Goal: Transaction & Acquisition: Purchase product/service

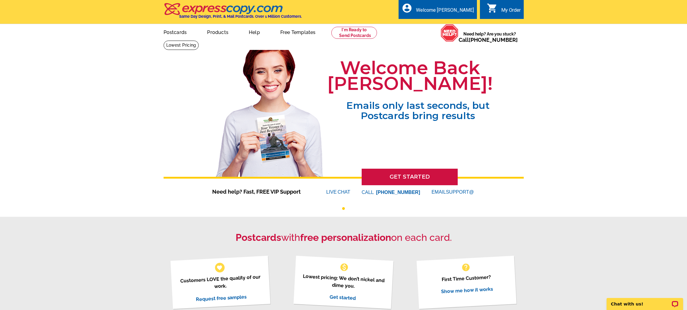
click at [506, 9] on div "My Order" at bounding box center [511, 11] width 20 height 9
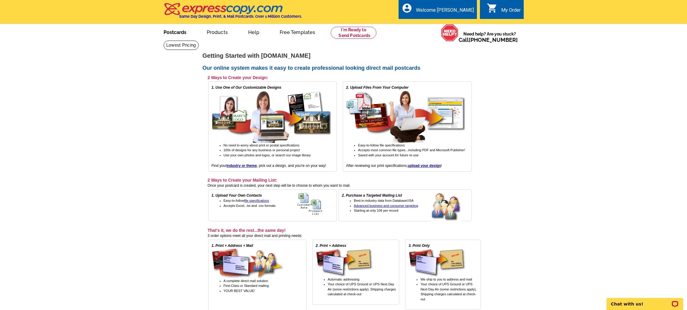
click at [181, 33] on link "Postcards" at bounding box center [175, 32] width 42 height 14
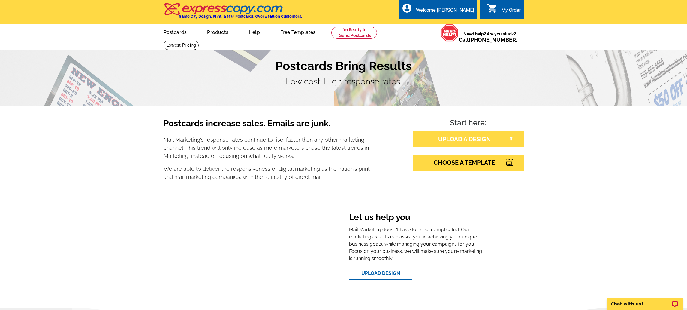
click at [482, 142] on link "UPLOAD A DESIGN" at bounding box center [468, 139] width 111 height 16
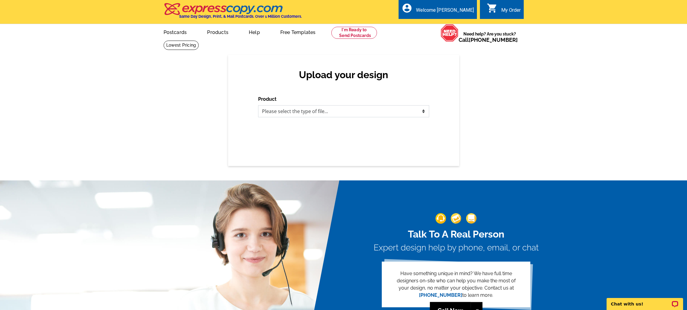
click at [372, 111] on select "Please select the type of file... Postcards Business Cards Letters and flyers G…" at bounding box center [343, 111] width 171 height 12
select select "1"
click at [258, 105] on select "Please select the type of file... Postcards Business Cards Letters and flyers G…" at bounding box center [343, 111] width 171 height 12
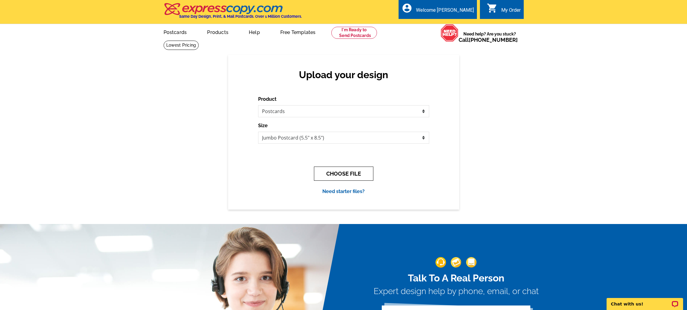
click at [335, 178] on button "CHOOSE FILE" at bounding box center [343, 173] width 59 height 14
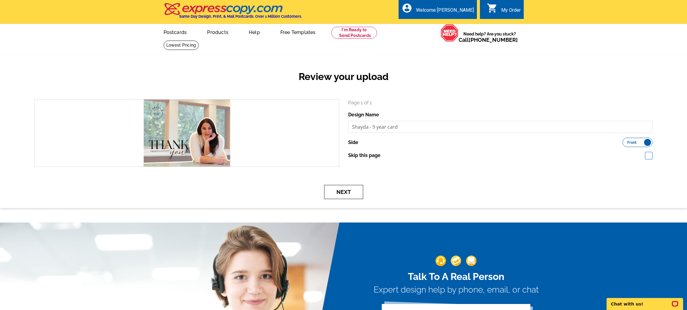
click at [350, 193] on button "Next" at bounding box center [343, 192] width 39 height 14
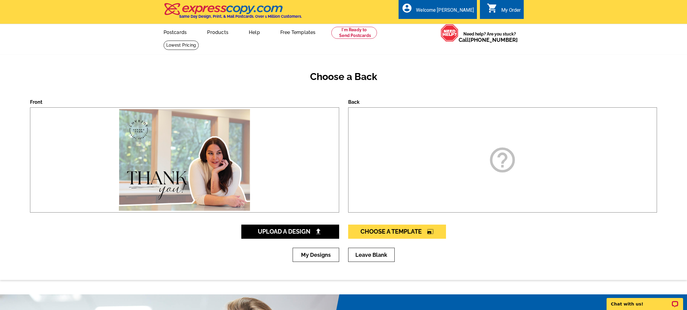
click at [494, 160] on icon "help_outline" at bounding box center [503, 160] width 30 height 30
click at [325, 233] on link "Upload A Design" at bounding box center [290, 231] width 98 height 14
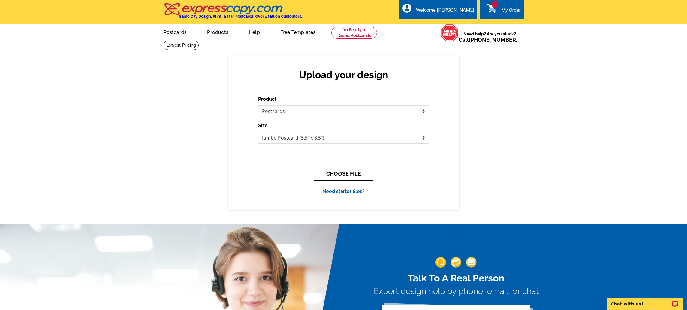
click at [364, 173] on button "CHOOSE FILE" at bounding box center [343, 173] width 59 height 14
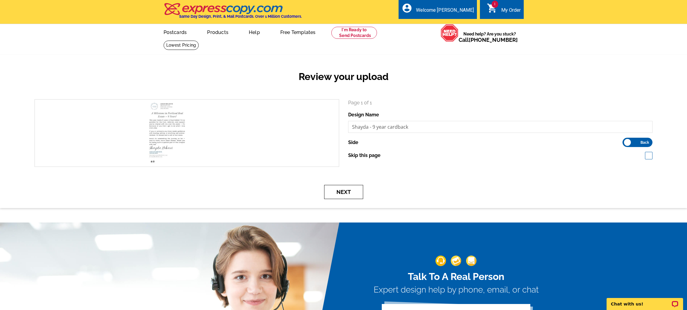
click at [351, 192] on button "Next" at bounding box center [343, 192] width 39 height 14
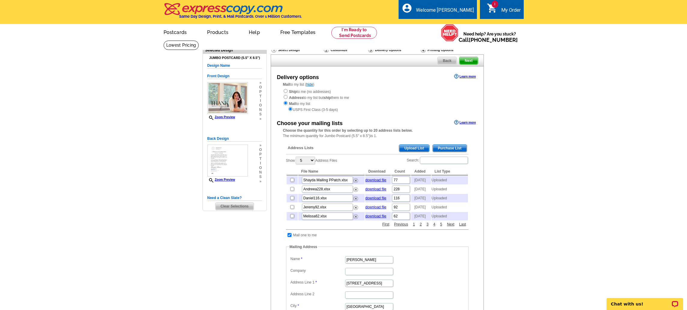
click at [411, 147] on span "Upload List" at bounding box center [414, 147] width 30 height 7
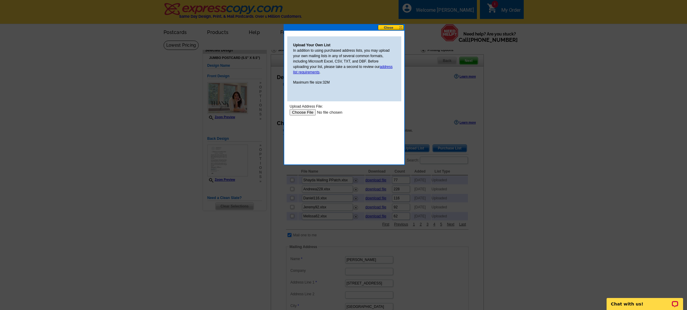
click at [306, 114] on input "file" at bounding box center [327, 112] width 76 height 6
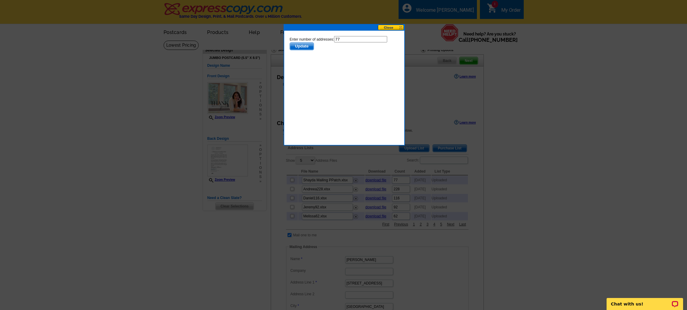
click at [299, 46] on span "Update" at bounding box center [302, 46] width 24 height 7
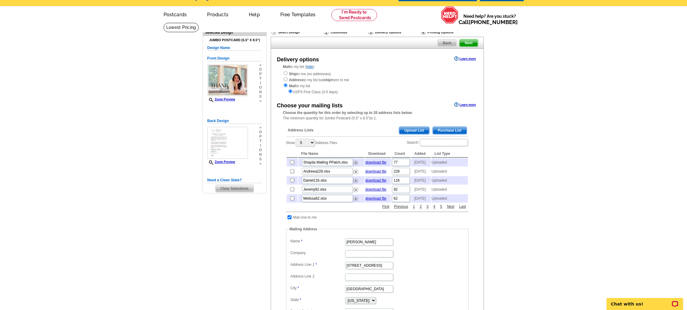
scroll to position [22, 0]
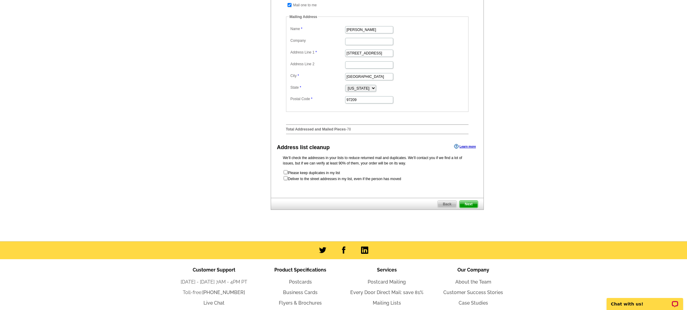
scroll to position [230, 0]
click at [473, 207] on span "Next" at bounding box center [469, 203] width 18 height 7
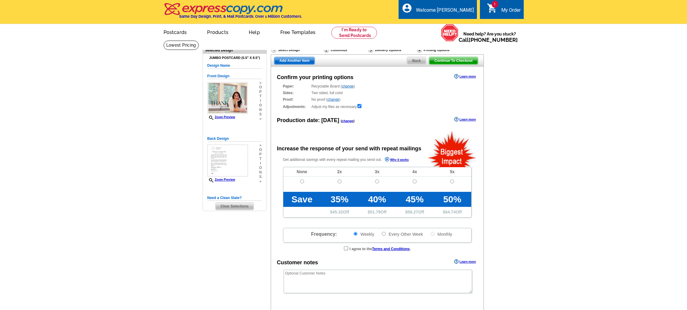
radio input "false"
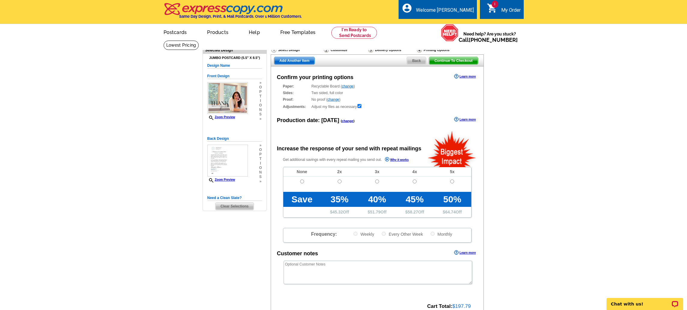
click at [342, 121] on link "change" at bounding box center [348, 121] width 12 height 4
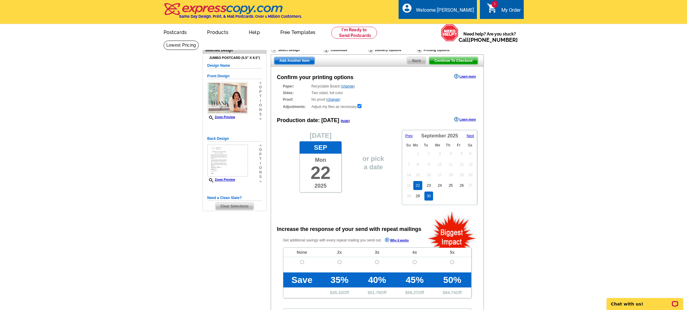
click at [429, 197] on link "30" at bounding box center [428, 195] width 9 height 9
click at [471, 136] on span "Next" at bounding box center [471, 136] width 8 height 4
click at [631, 304] on p "Chat with us!" at bounding box center [640, 303] width 59 height 5
click at [407, 136] on span "Prev" at bounding box center [409, 136] width 8 height 4
click at [417, 197] on link "29" at bounding box center [417, 195] width 9 height 9
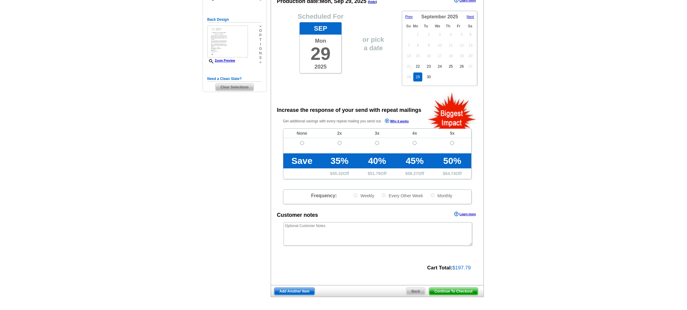
scroll to position [119, 0]
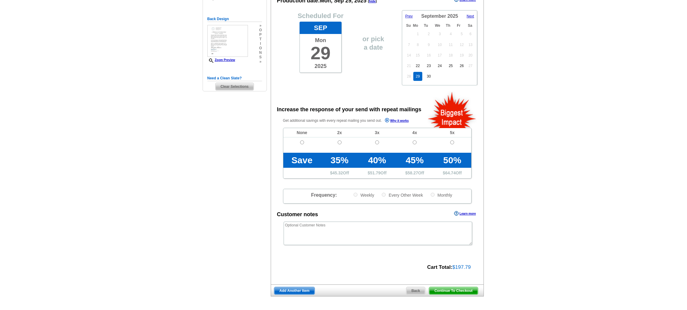
click at [302, 144] on td at bounding box center [302, 144] width 38 height 15
click at [301, 142] on input "radio" at bounding box center [302, 142] width 4 height 4
radio input "true"
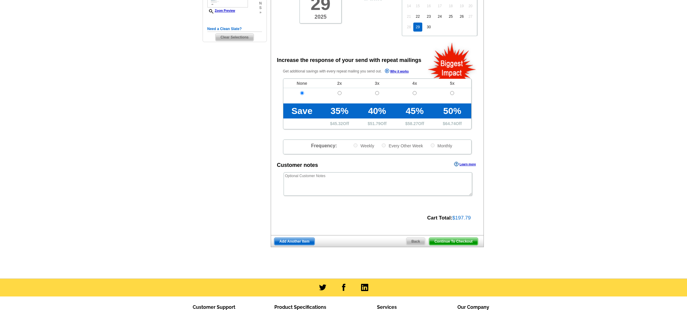
scroll to position [169, 0]
click at [449, 242] on span "Continue To Checkout" at bounding box center [453, 240] width 48 height 7
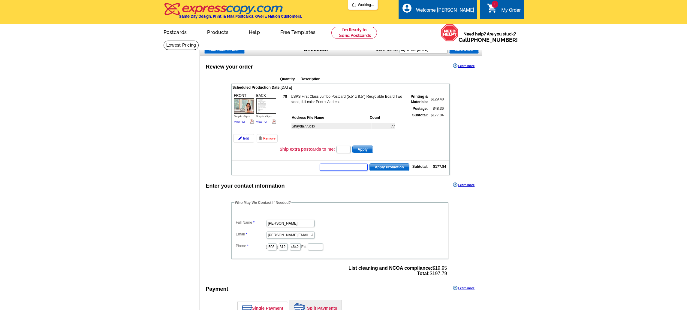
click at [345, 165] on input "text" at bounding box center [344, 166] width 48 height 7
paste input "SMS40m"
type input "SMS40m"
click at [388, 167] on span "Apply Promotion" at bounding box center [389, 166] width 39 height 7
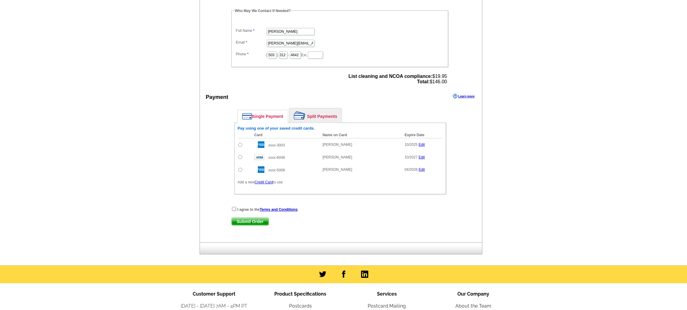
scroll to position [211, 0]
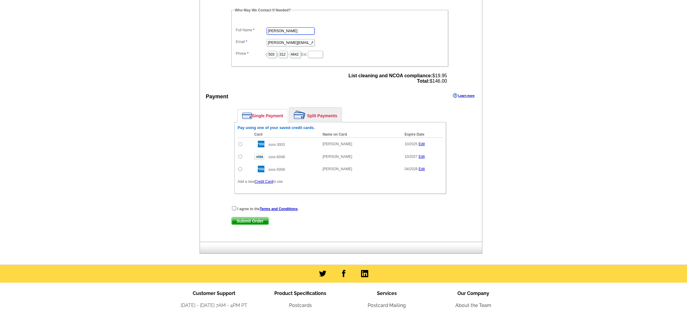
click at [301, 30] on dd "Jennifer Turner" at bounding box center [339, 30] width 211 height 9
click at [266, 26] on div at bounding box center [266, 26] width 0 height 0
click at [287, 33] on input "Jennifer Turner" at bounding box center [291, 30] width 48 height 7
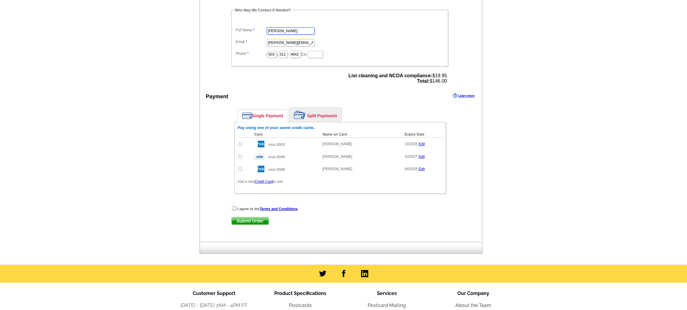
click at [287, 33] on input "Jennifer Turner" at bounding box center [291, 30] width 48 height 7
type input "[PERSON_NAME]"
click at [277, 45] on input "jenny@lovejoyrealestate.com" at bounding box center [291, 42] width 48 height 7
drag, startPoint x: 277, startPoint y: 45, endPoint x: 267, endPoint y: 44, distance: 9.9
click at [267, 44] on input "jenny@lovejoyrealestate.com" at bounding box center [291, 42] width 48 height 7
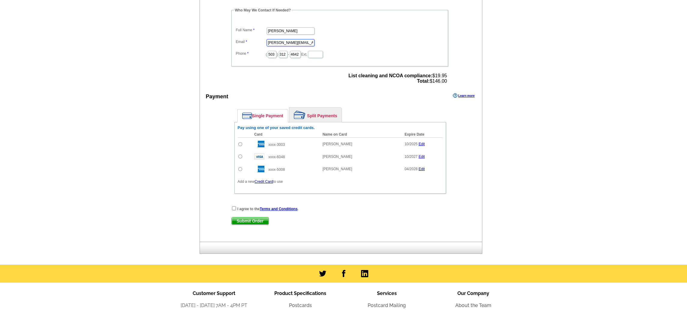
type input "carla@lovejoyrealestate.com"
type input "936"
type input "5295"
click at [181, 161] on main "Add Another Item Checkout Order Name: My Order 2025-09-22 Save Order Review you…" at bounding box center [343, 47] width 687 height 436
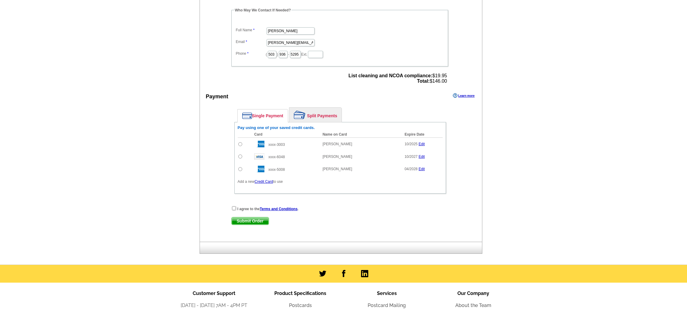
scroll to position [0, 0]
click at [238, 156] on td at bounding box center [245, 156] width 14 height 12
click at [240, 157] on input "radio" at bounding box center [240, 156] width 4 height 4
radio input "true"
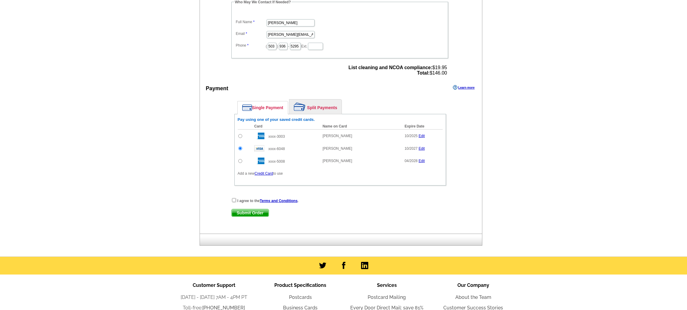
scroll to position [238, 0]
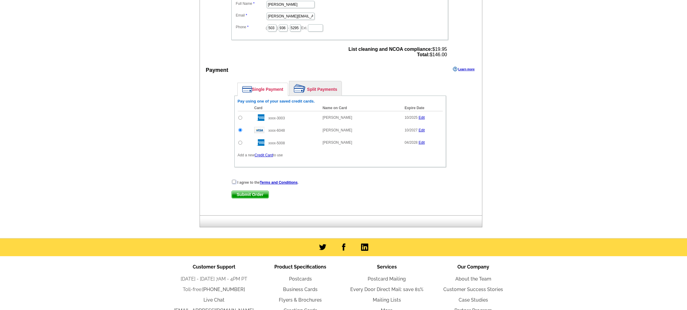
click at [234, 182] on input "checkbox" at bounding box center [234, 182] width 4 height 4
checkbox input "true"
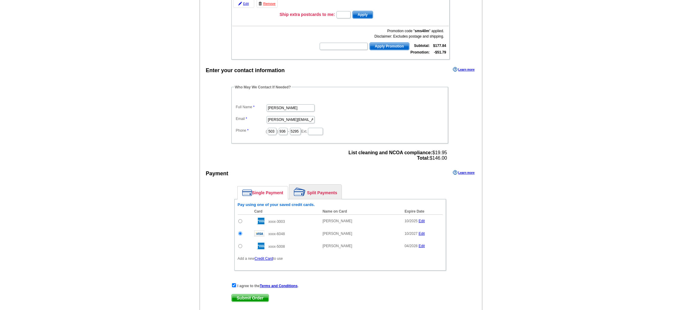
scroll to position [156, 0]
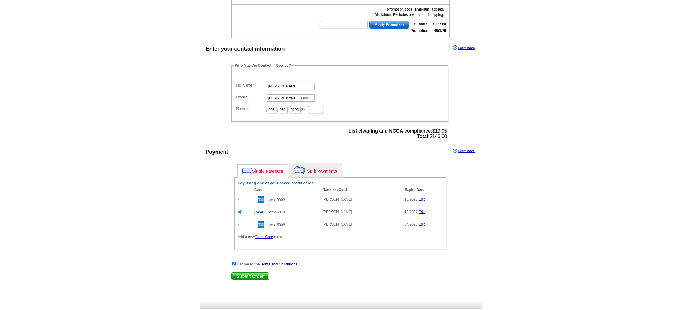
click at [247, 278] on span "Submit Order" at bounding box center [250, 275] width 37 height 7
